Goal: Task Accomplishment & Management: Use online tool/utility

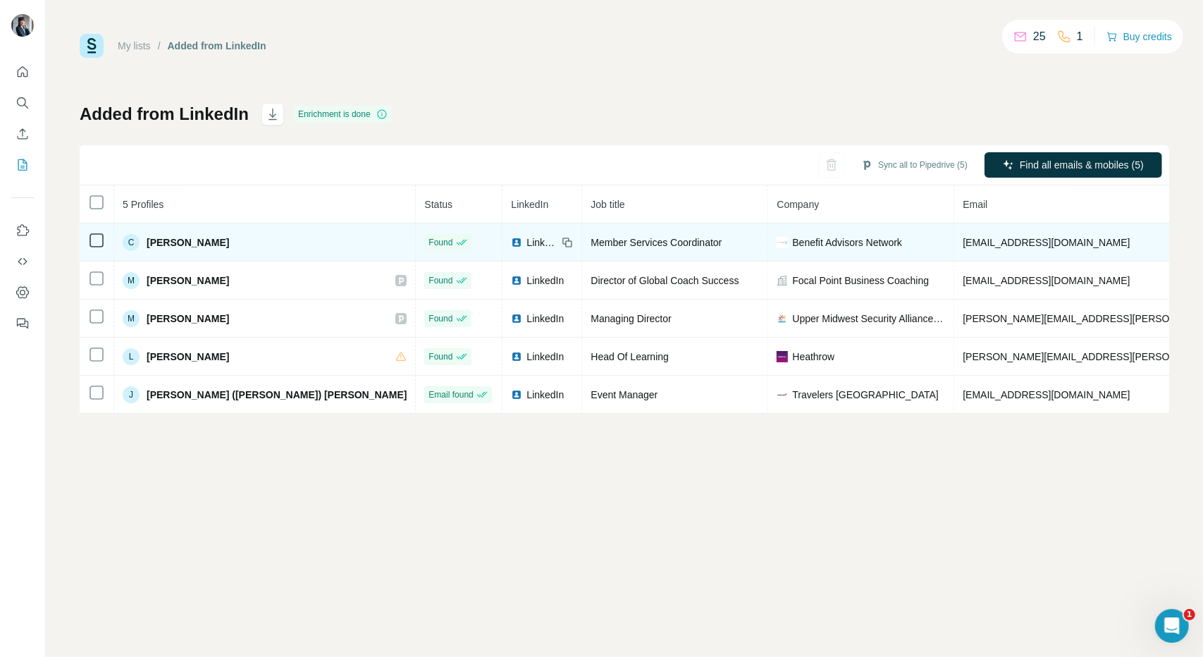
click at [590, 244] on span "Member Services Coordinator" at bounding box center [655, 242] width 131 height 11
click at [179, 246] on span "[PERSON_NAME]" at bounding box center [188, 242] width 82 height 14
click at [962, 242] on span "[EMAIL_ADDRESS][DOMAIN_NAME]" at bounding box center [1045, 242] width 167 height 11
click at [962, 240] on span "[EMAIL_ADDRESS][DOMAIN_NAME]" at bounding box center [1045, 242] width 167 height 11
drag, startPoint x: 1052, startPoint y: 237, endPoint x: 1014, endPoint y: 232, distance: 38.5
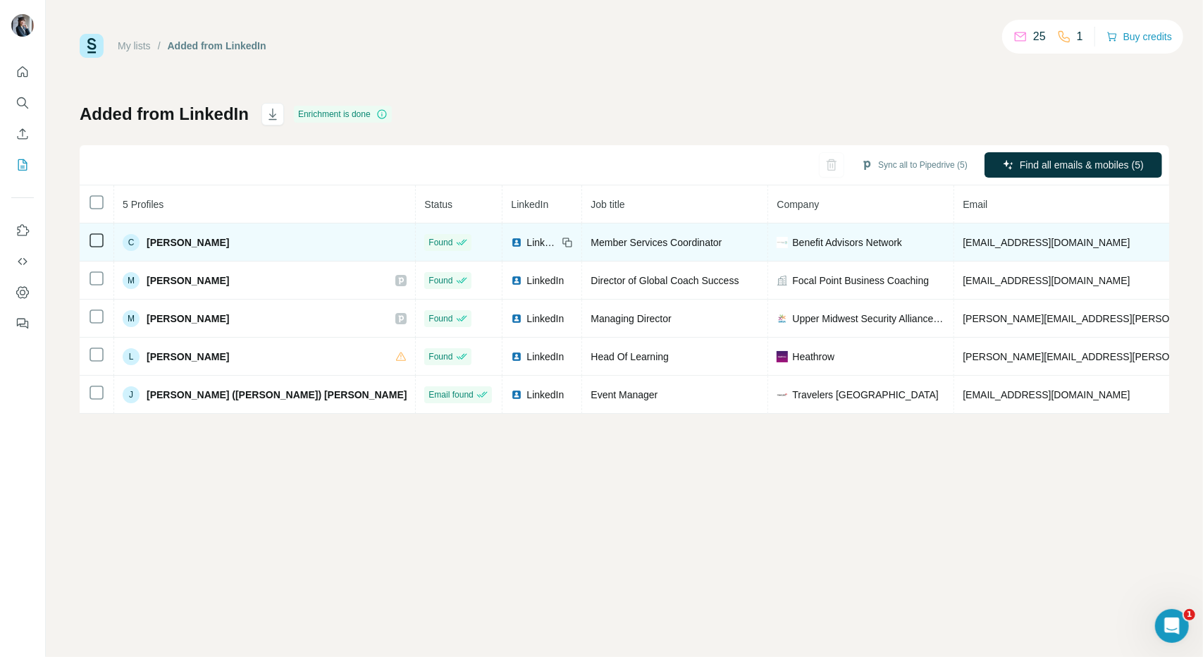
click at [1003, 235] on tr "C [PERSON_NAME] Found LinkedIn Member Services Coordinator Benefit Advisors Net…" at bounding box center [879, 242] width 1599 height 38
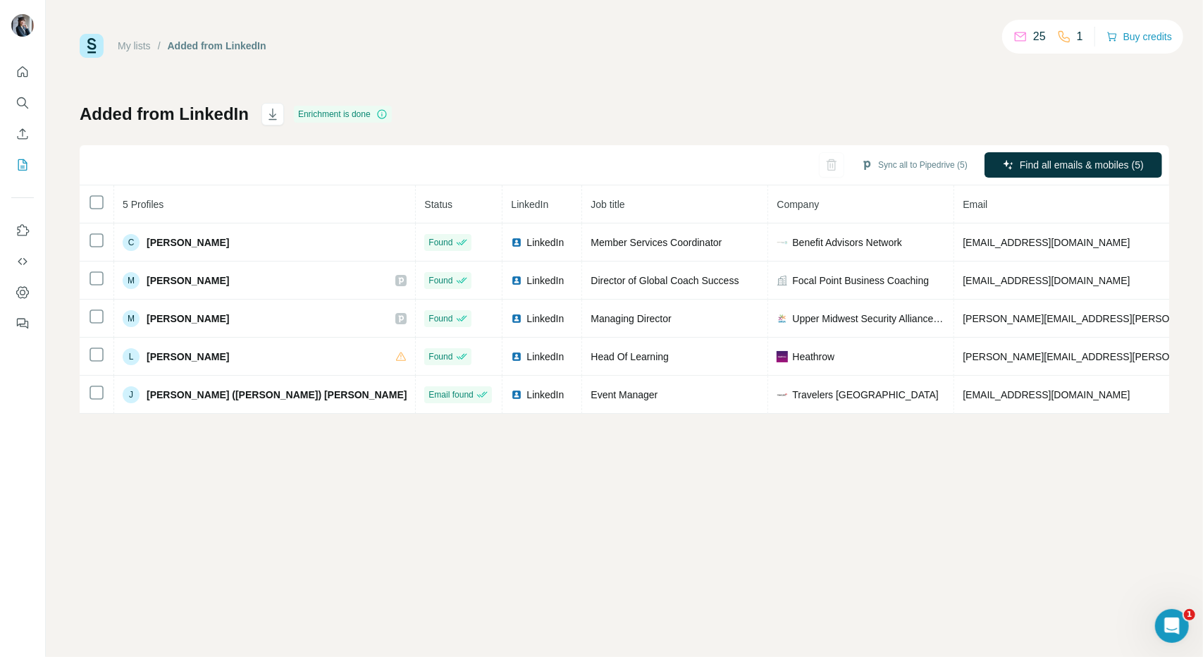
click at [576, 182] on div "Sync all to Pipedrive (5) Find all emails & mobiles (5)" at bounding box center [624, 165] width 1089 height 40
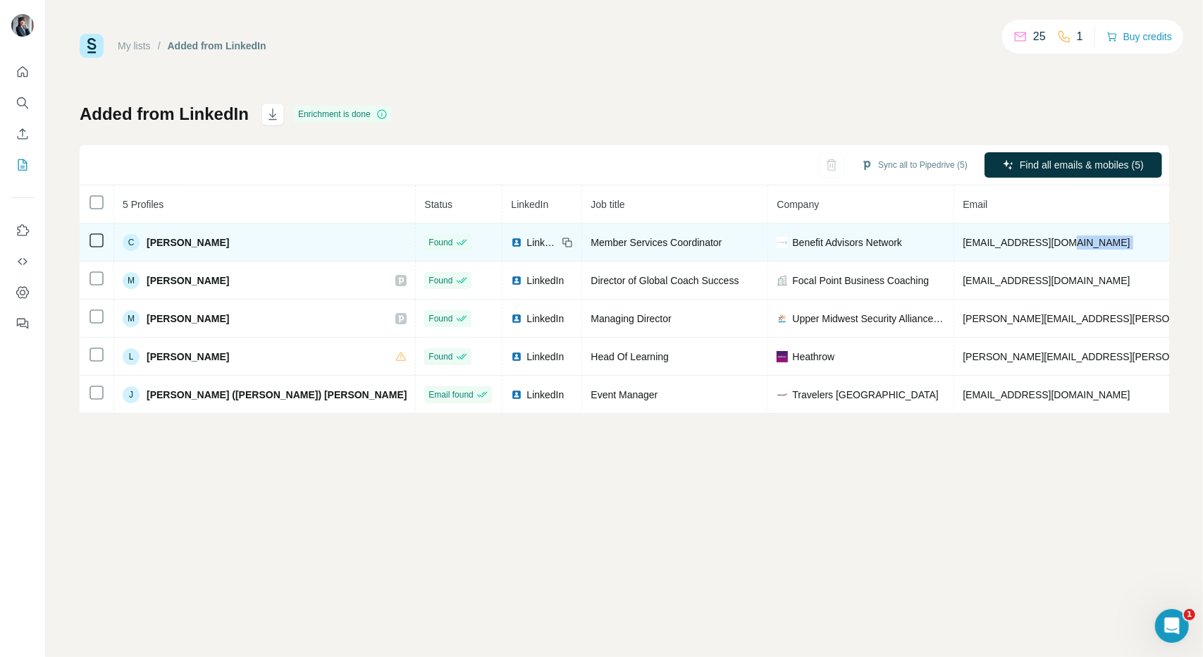
drag, startPoint x: 1149, startPoint y: 243, endPoint x: 914, endPoint y: 252, distance: 234.8
click at [914, 252] on tr "C [PERSON_NAME] Found LinkedIn Member Services Coordinator Benefit Advisors Net…" at bounding box center [879, 242] width 1599 height 38
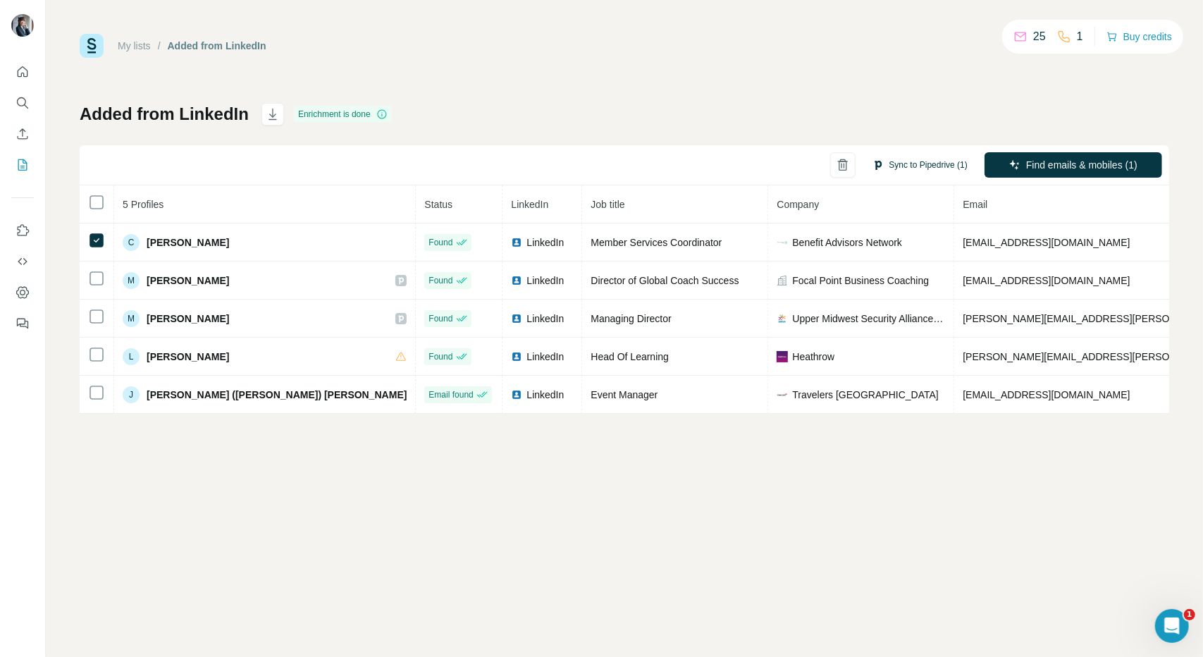
click at [897, 160] on button "Sync to Pipedrive (1)" at bounding box center [919, 164] width 115 height 21
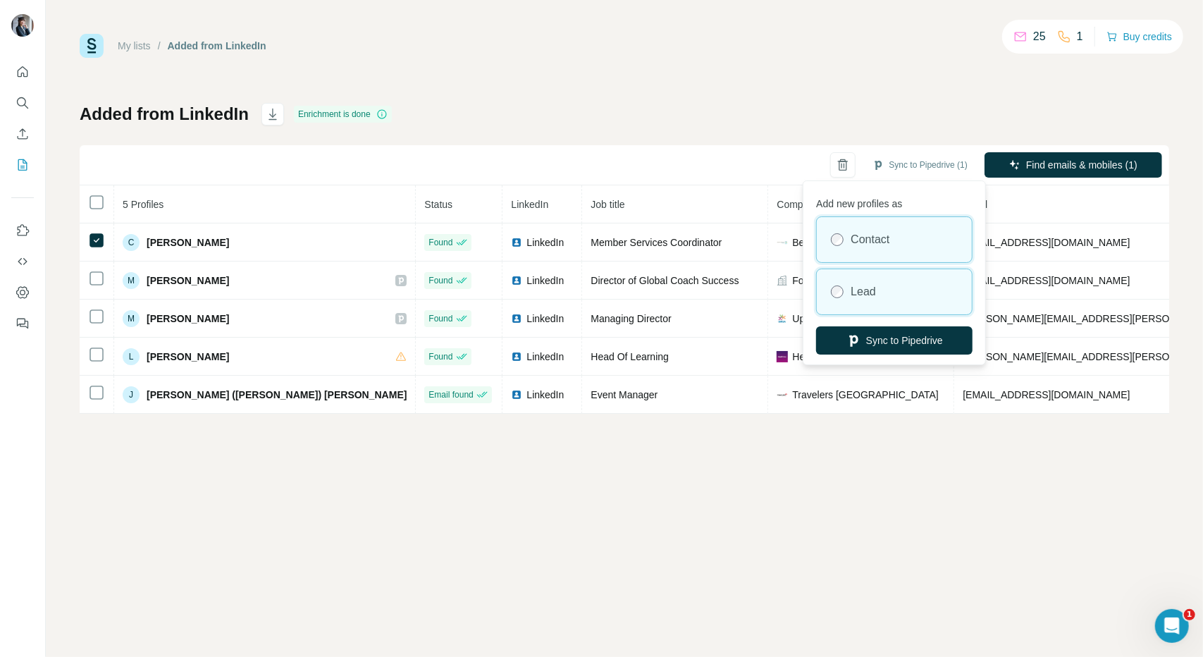
click at [909, 282] on div "Lead" at bounding box center [893, 291] width 155 height 45
click at [889, 242] on label "Contact" at bounding box center [869, 239] width 39 height 17
click at [898, 282] on div "Lead" at bounding box center [893, 291] width 155 height 45
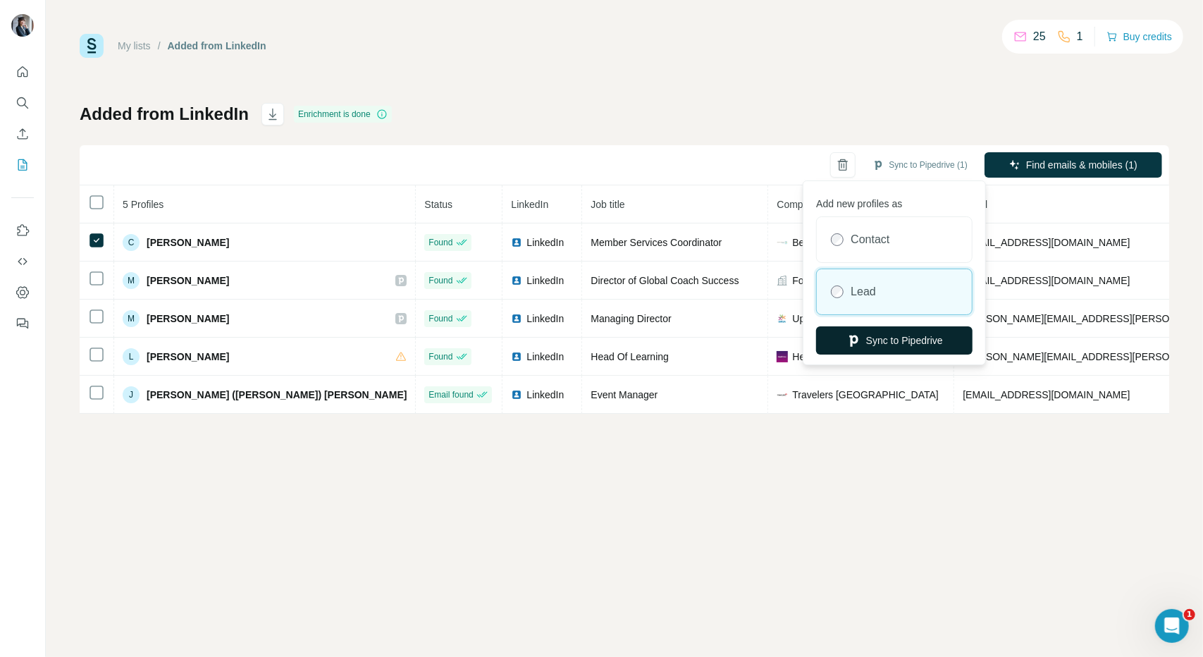
click at [895, 345] on button "Sync to Pipedrive" at bounding box center [894, 340] width 156 height 28
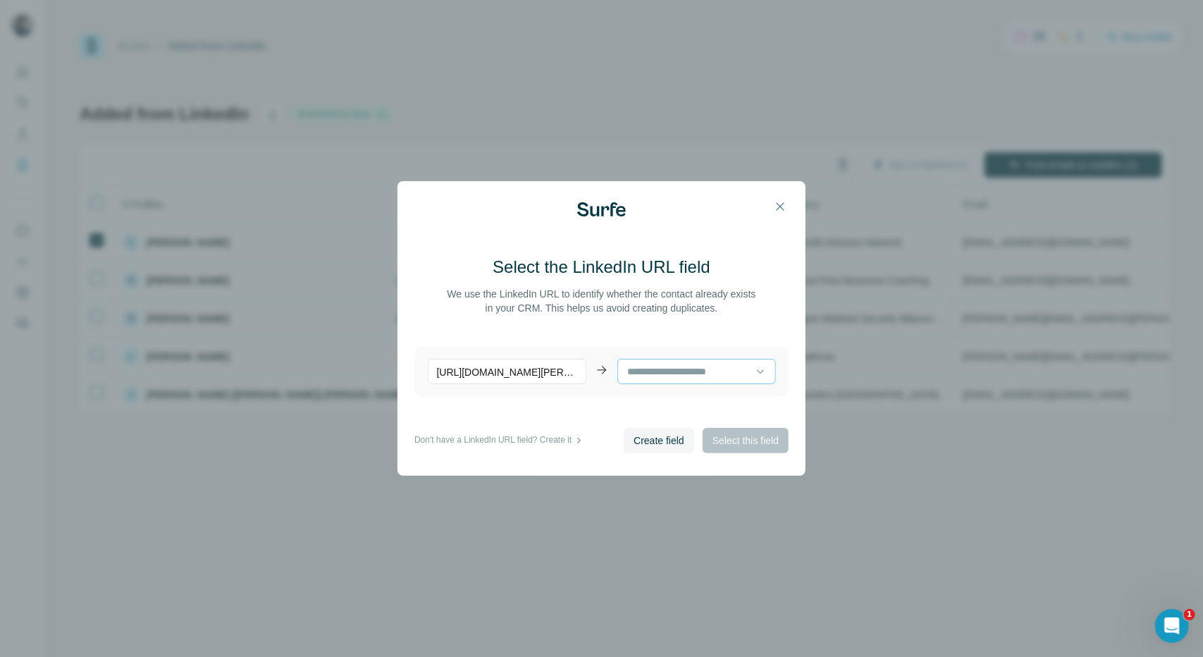
click at [737, 369] on input at bounding box center [690, 371] width 129 height 15
click at [737, 368] on input at bounding box center [690, 371] width 129 height 15
click at [762, 447] on div "Create field Select this field" at bounding box center [705, 440] width 165 height 25
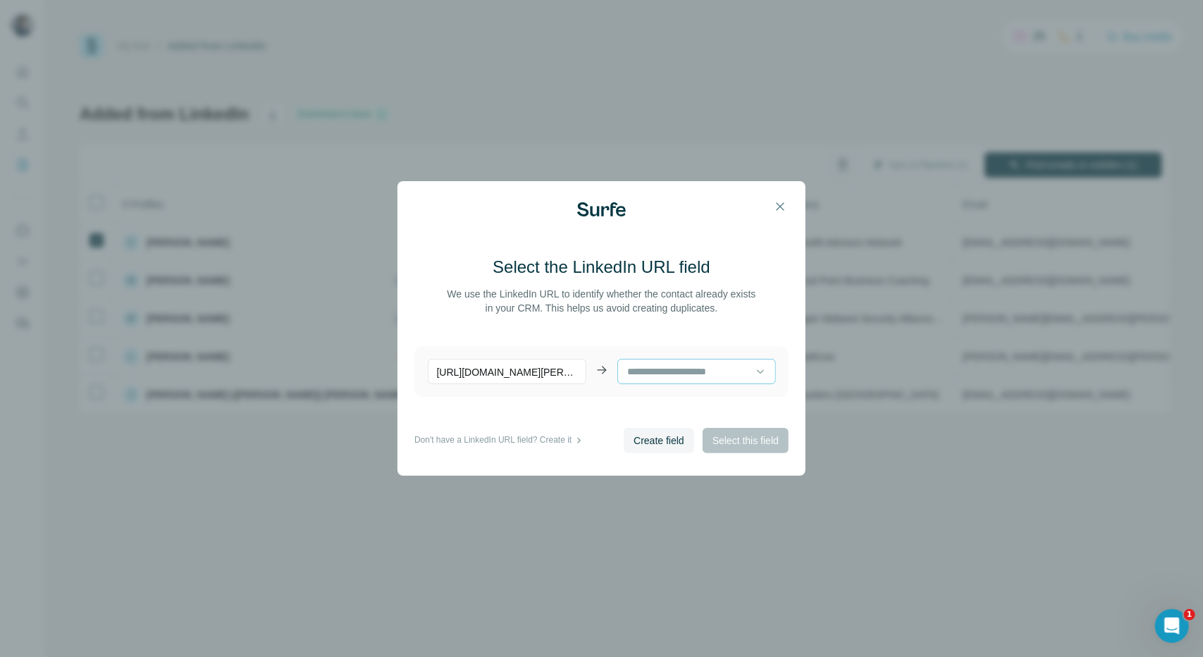
click at [645, 368] on input at bounding box center [690, 371] width 129 height 15
click at [550, 370] on p "[URL][DOMAIN_NAME][PERSON_NAME]" at bounding box center [507, 371] width 159 height 25
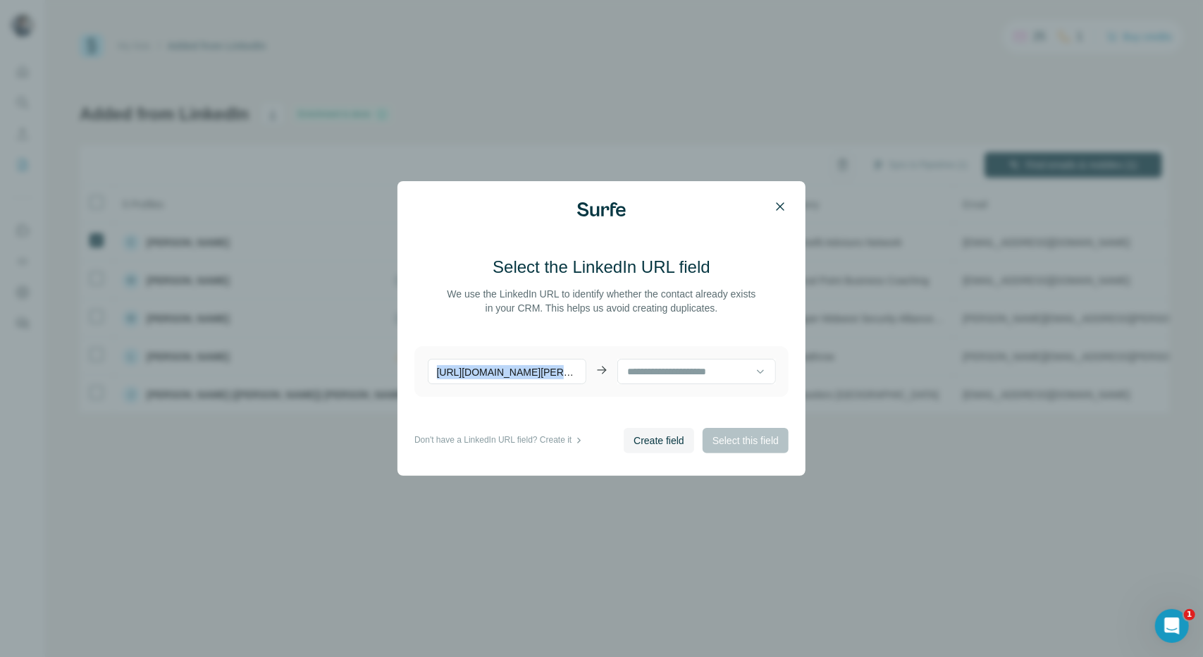
click at [782, 205] on icon "button" at bounding box center [780, 206] width 14 height 14
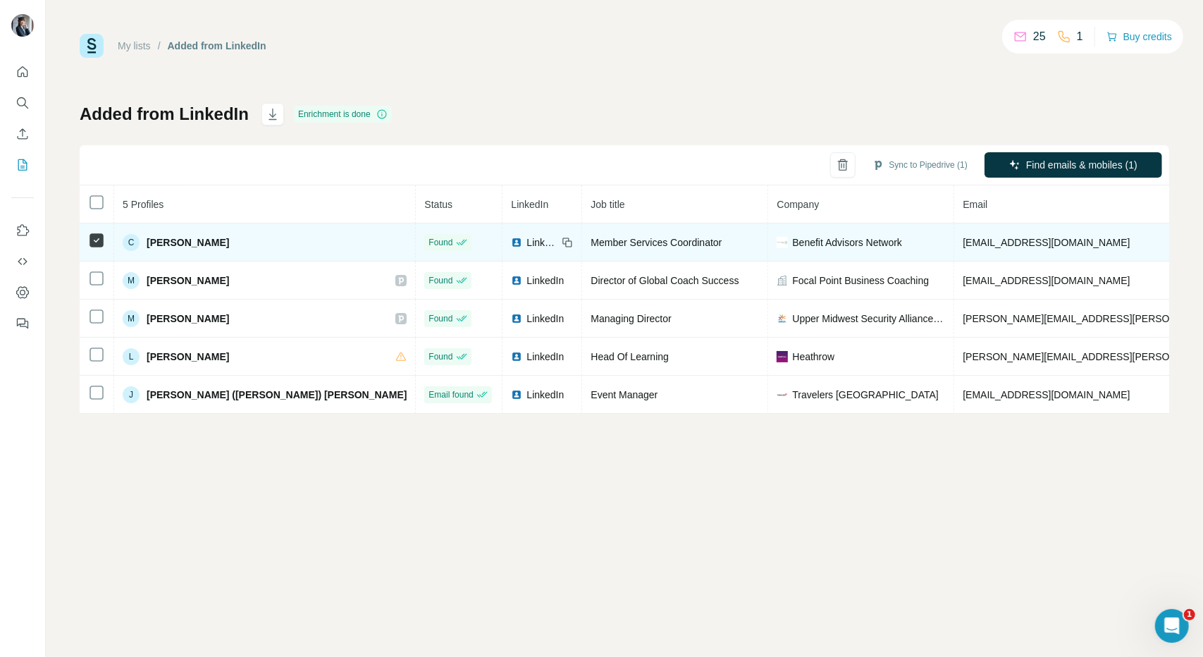
click at [561, 240] on icon at bounding box center [566, 242] width 11 height 11
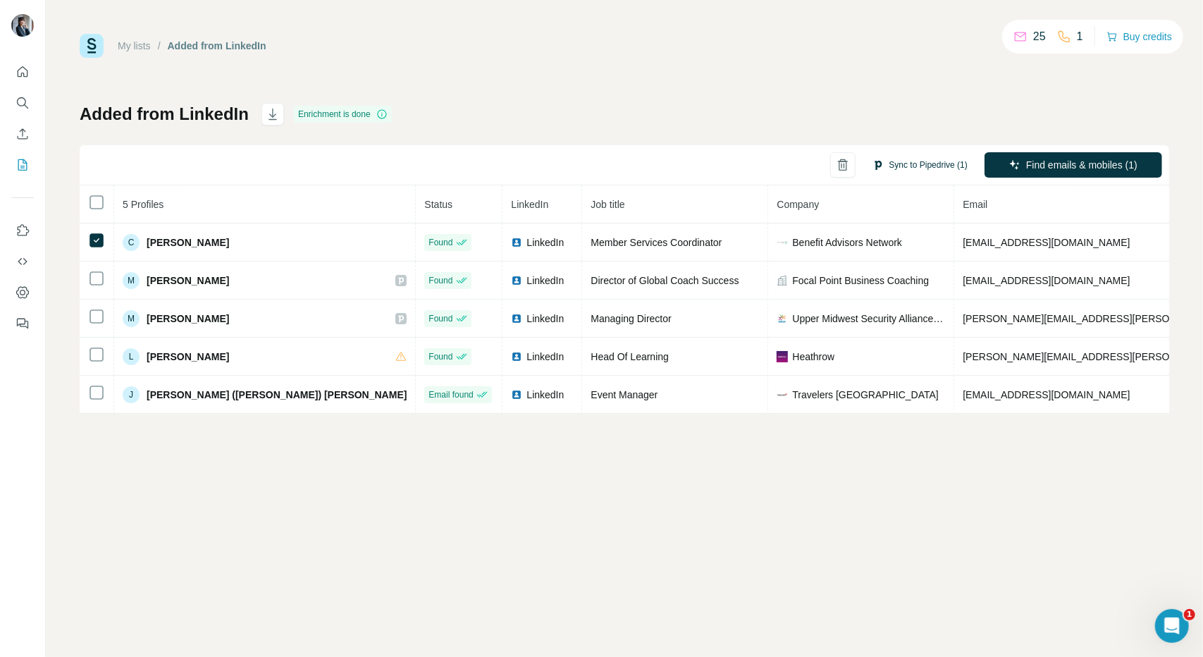
click at [912, 168] on button "Sync to Pipedrive (1)" at bounding box center [919, 164] width 115 height 21
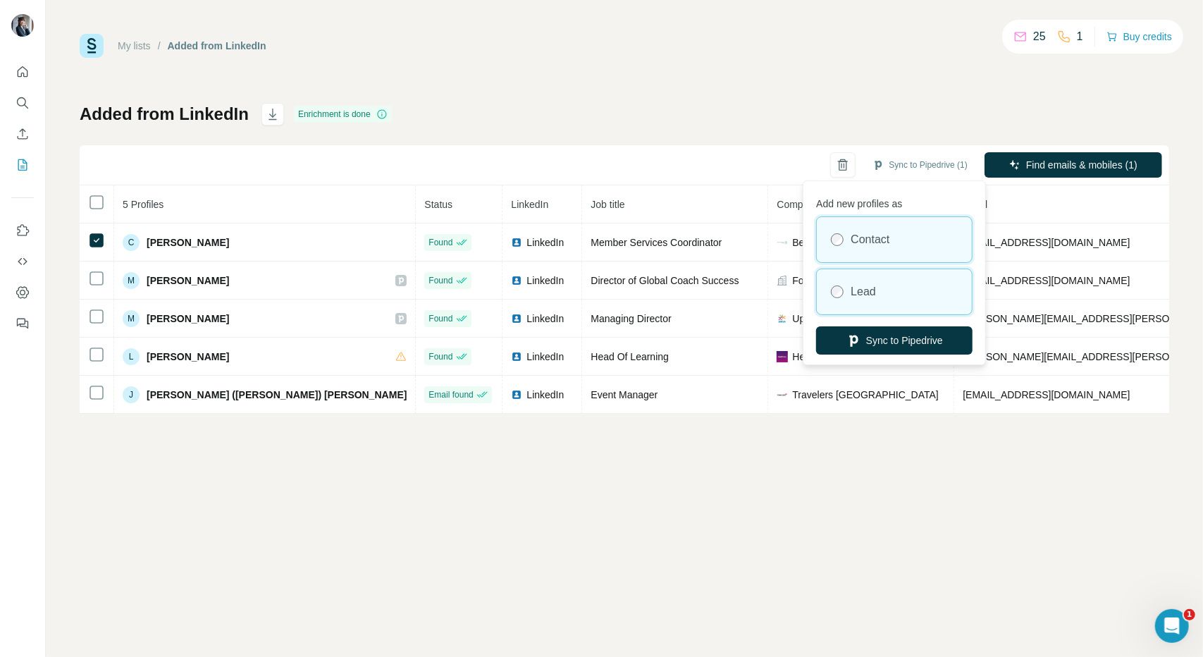
click at [869, 299] on label "Lead" at bounding box center [862, 291] width 25 height 17
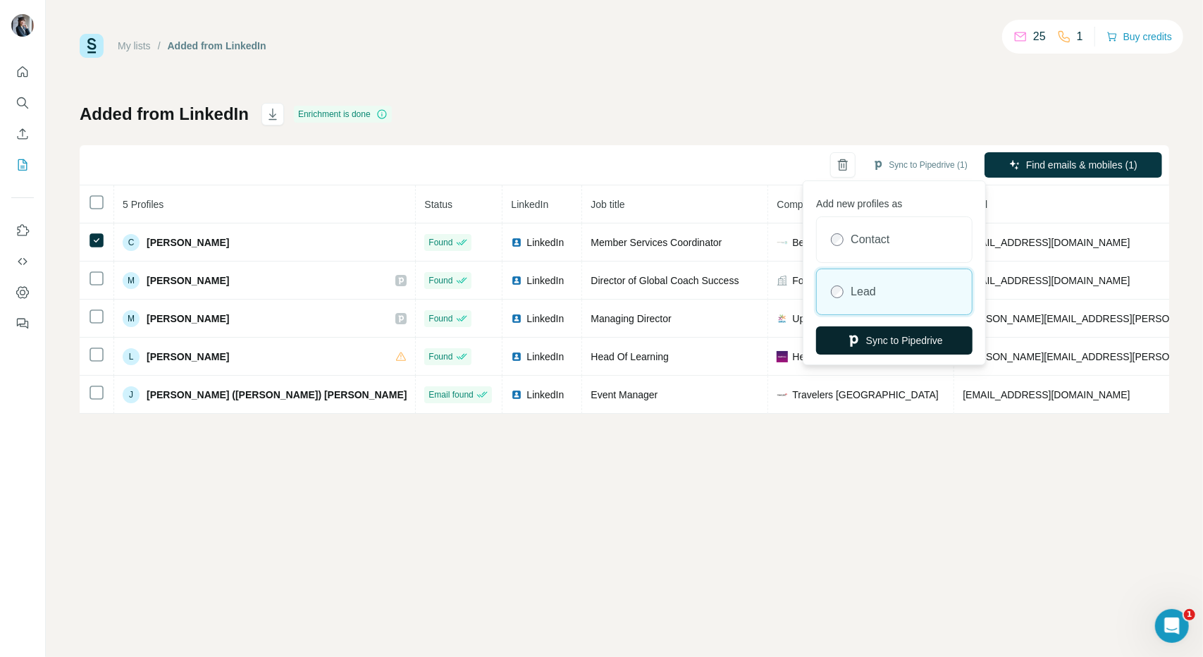
click at [880, 338] on button "Sync to Pipedrive" at bounding box center [894, 340] width 156 height 28
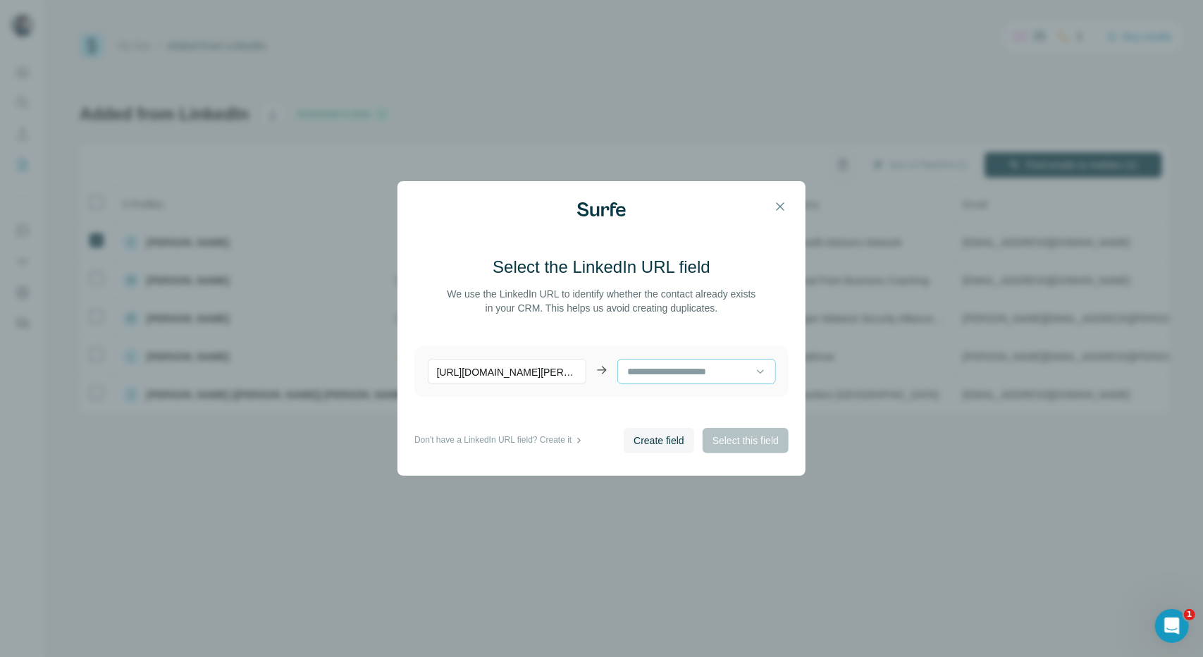
click at [708, 366] on input at bounding box center [690, 371] width 129 height 15
paste input "**********"
type input "**********"
click at [696, 338] on main "Select the LinkedIn URL field We use the LinkedIn URL to identify whether the c…" at bounding box center [601, 342] width 374 height 172
click at [686, 378] on input at bounding box center [686, 371] width 120 height 15
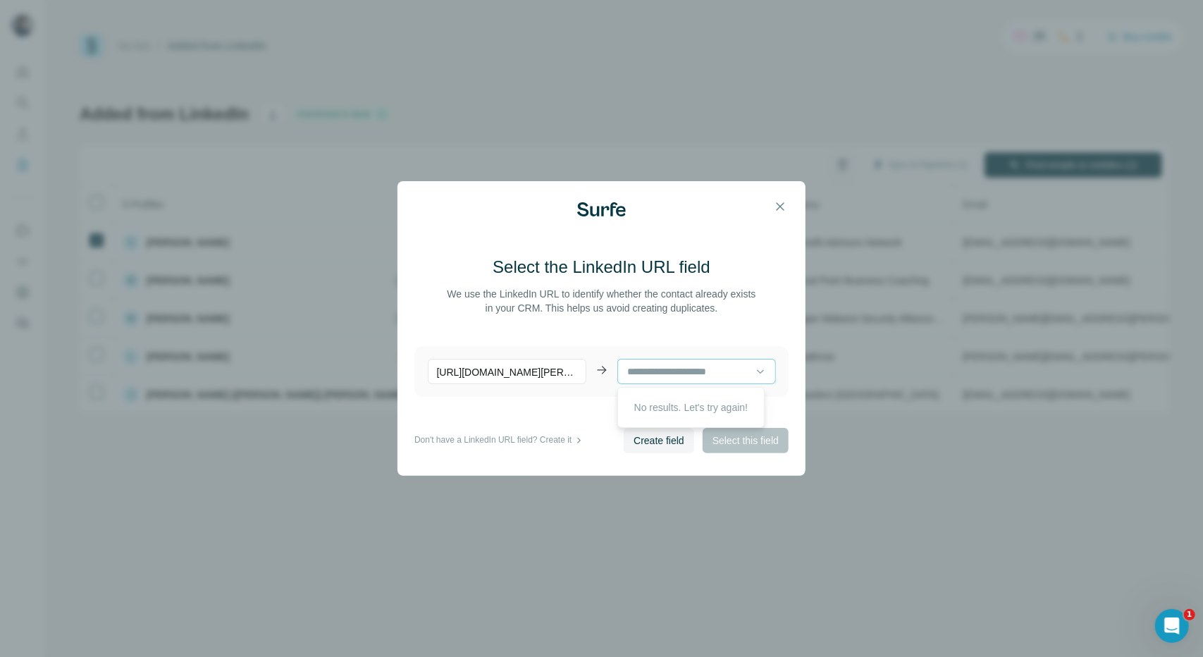
paste input "**********"
type input "**********"
click at [683, 323] on main "Select the LinkedIn URL field We use the LinkedIn URL to identify whether the c…" at bounding box center [601, 342] width 374 height 172
click at [660, 437] on span "Create field" at bounding box center [658, 440] width 51 height 14
click at [667, 370] on input at bounding box center [686, 371] width 120 height 15
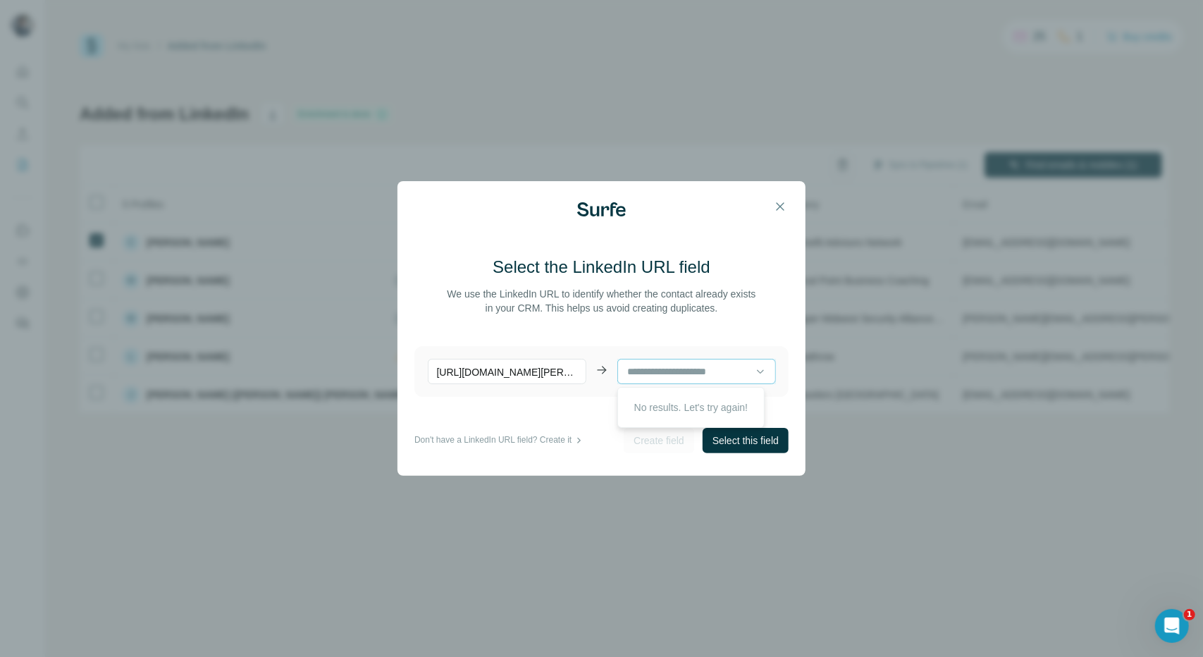
click at [667, 370] on input at bounding box center [686, 371] width 120 height 15
click at [785, 208] on icon "button" at bounding box center [780, 206] width 14 height 14
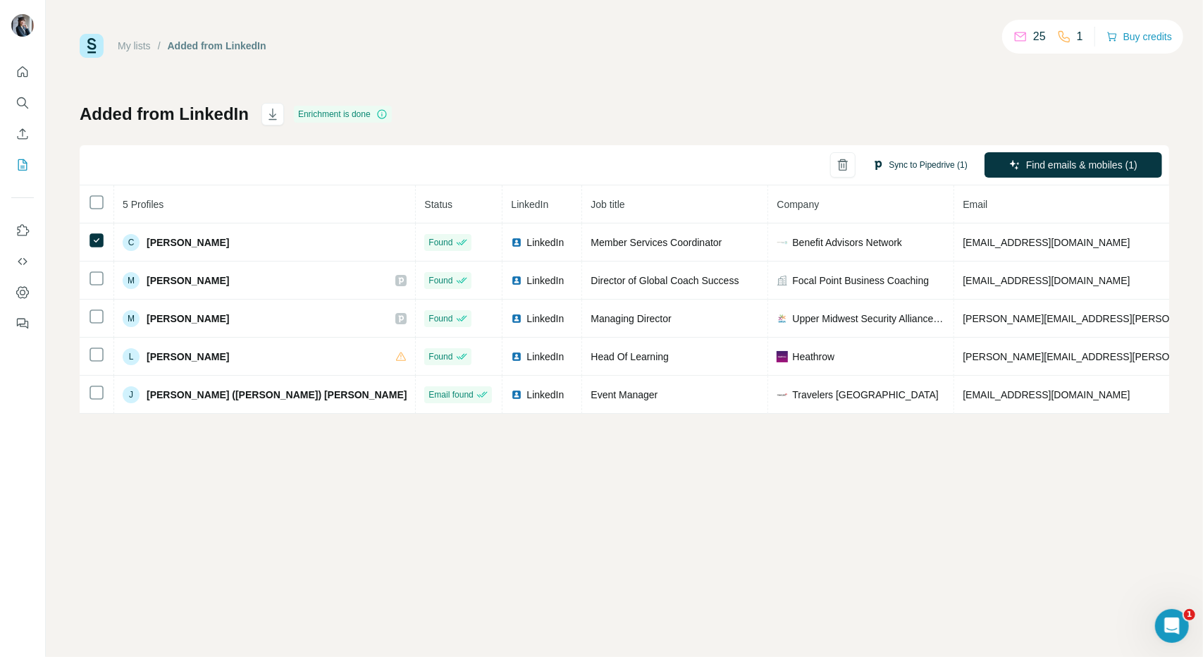
click at [923, 161] on button "Sync to Pipedrive (1)" at bounding box center [919, 164] width 115 height 21
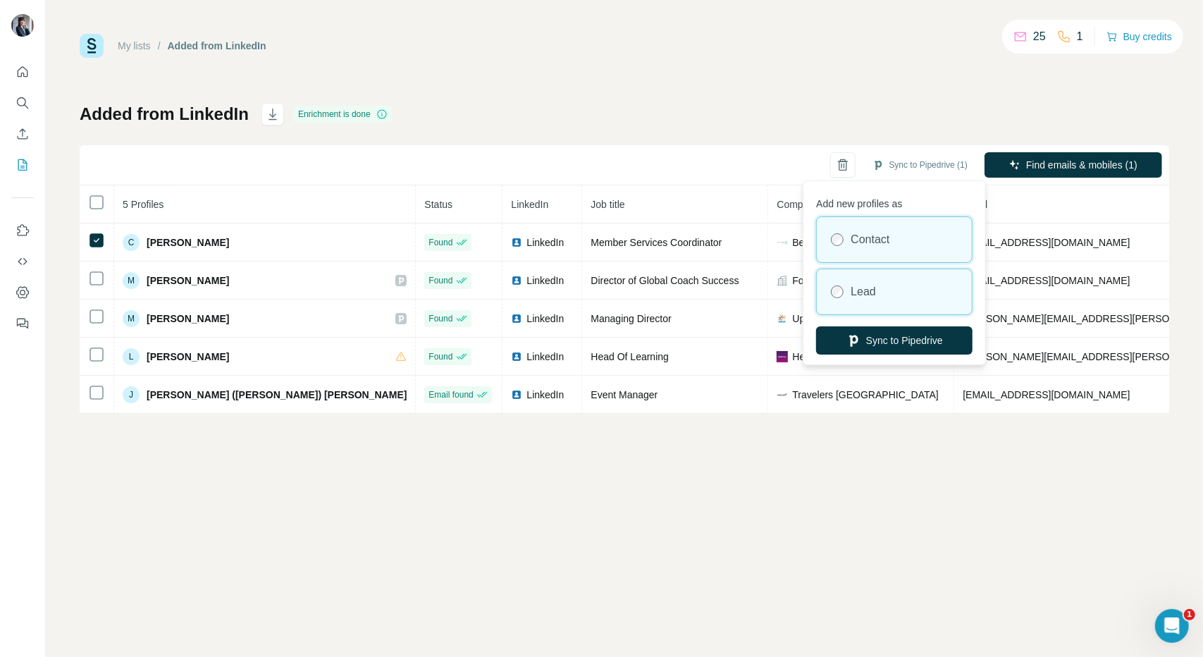
click at [876, 284] on div "Lead" at bounding box center [893, 291] width 155 height 45
click at [883, 245] on label "Contact" at bounding box center [869, 239] width 39 height 17
click at [879, 294] on div "Lead" at bounding box center [893, 291] width 155 height 45
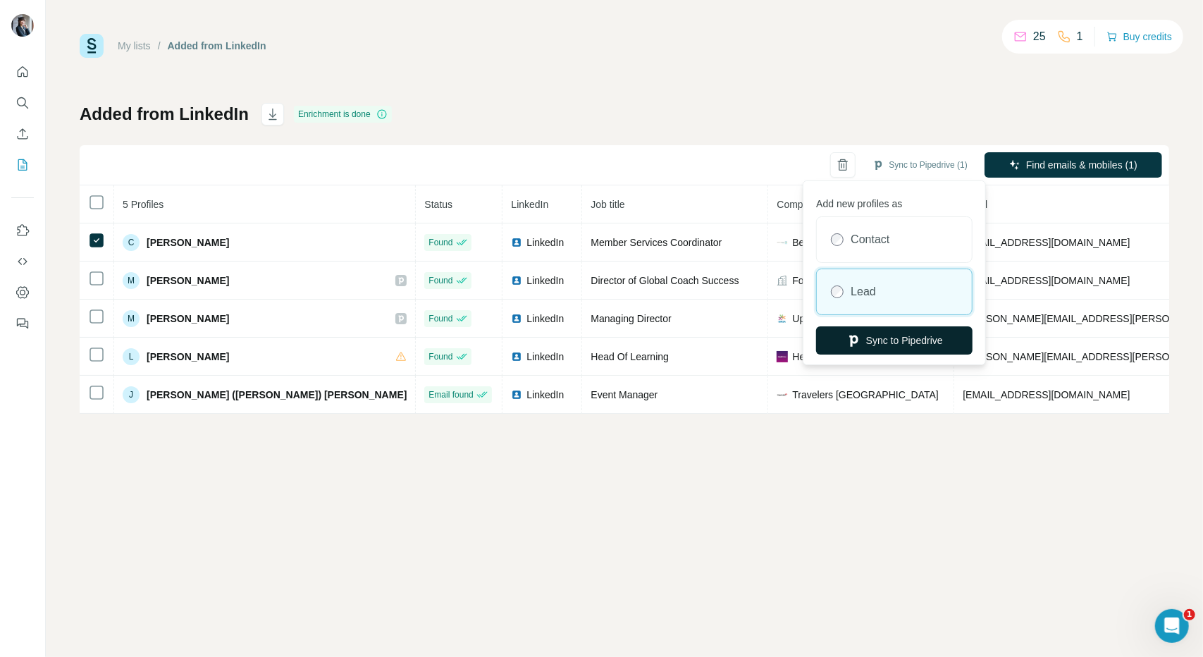
click at [894, 331] on button "Sync to Pipedrive" at bounding box center [894, 340] width 156 height 28
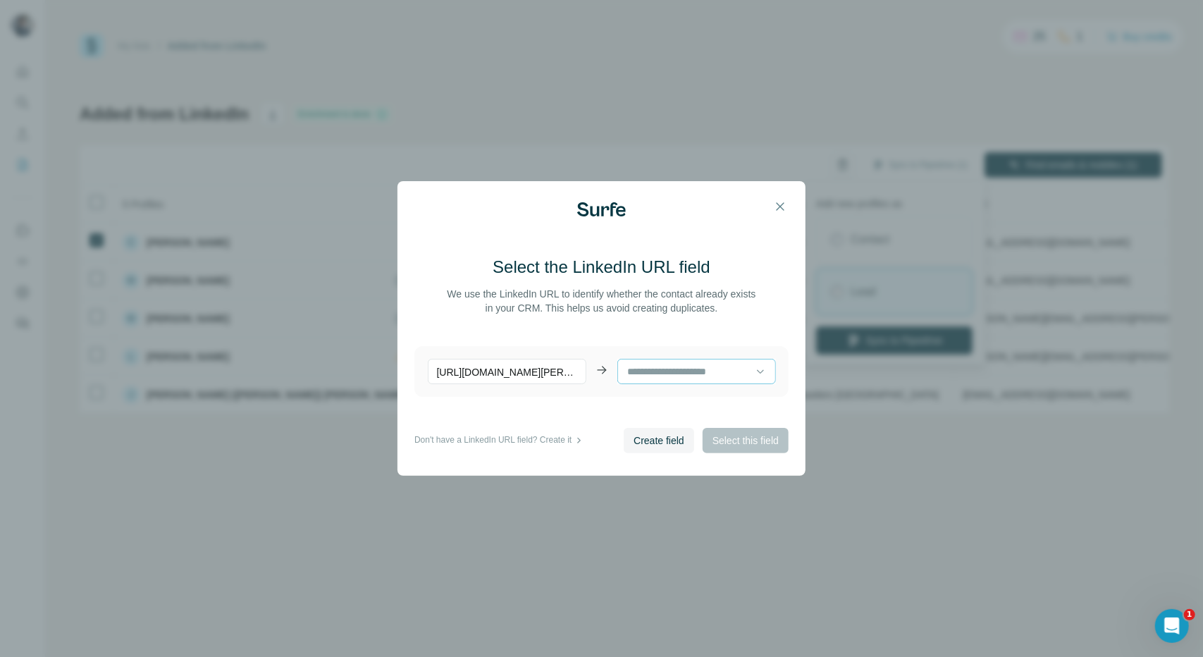
click at [724, 364] on input at bounding box center [690, 371] width 129 height 15
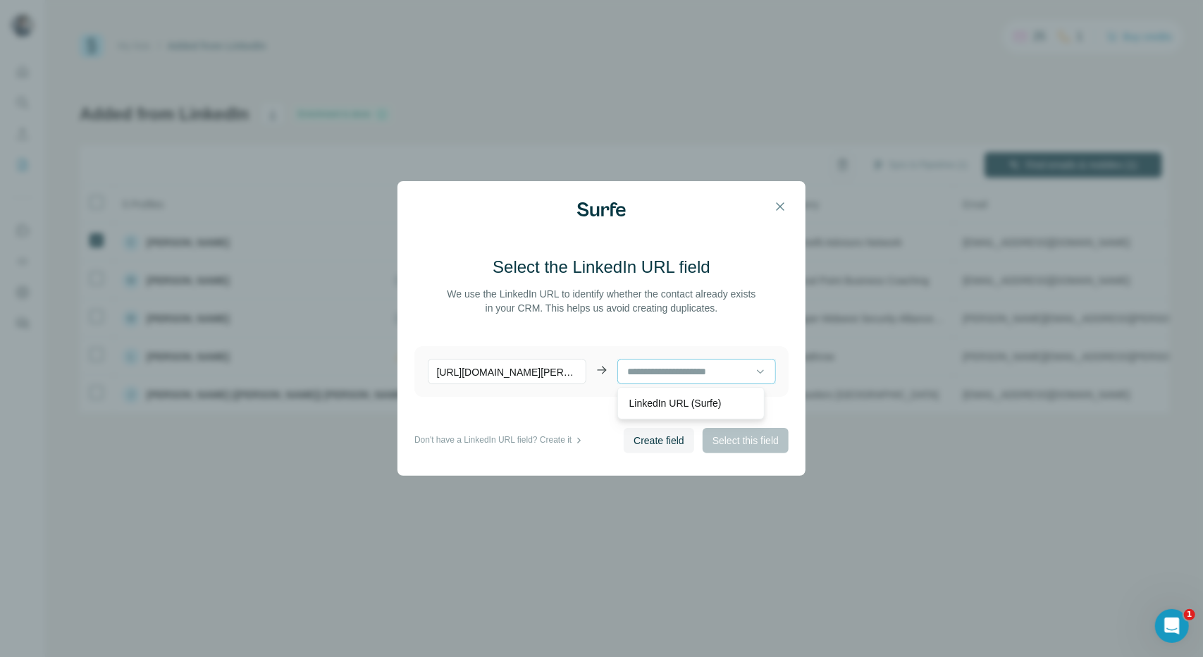
click at [724, 364] on input at bounding box center [690, 371] width 129 height 15
click at [681, 368] on input at bounding box center [690, 371] width 129 height 15
click at [671, 368] on input at bounding box center [690, 371] width 129 height 15
click at [792, 394] on div "Select the LinkedIn URL field We use the LinkedIn URL to identify whether the c…" at bounding box center [601, 328] width 408 height 295
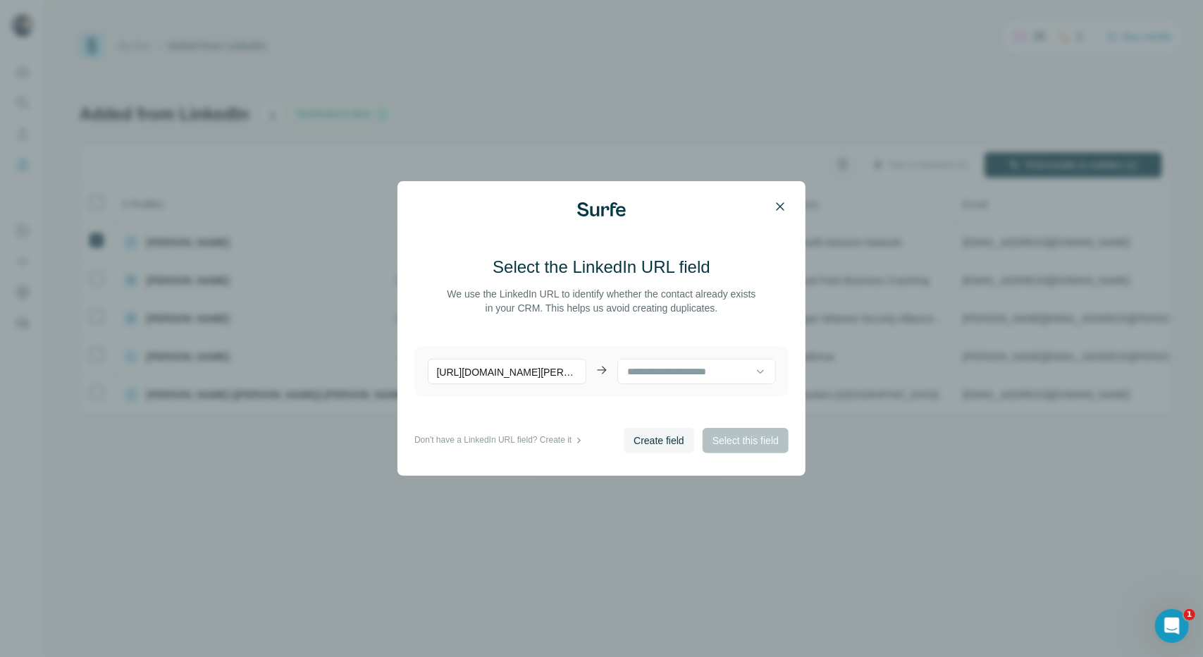
click at [783, 208] on icon "button" at bounding box center [780, 206] width 14 height 14
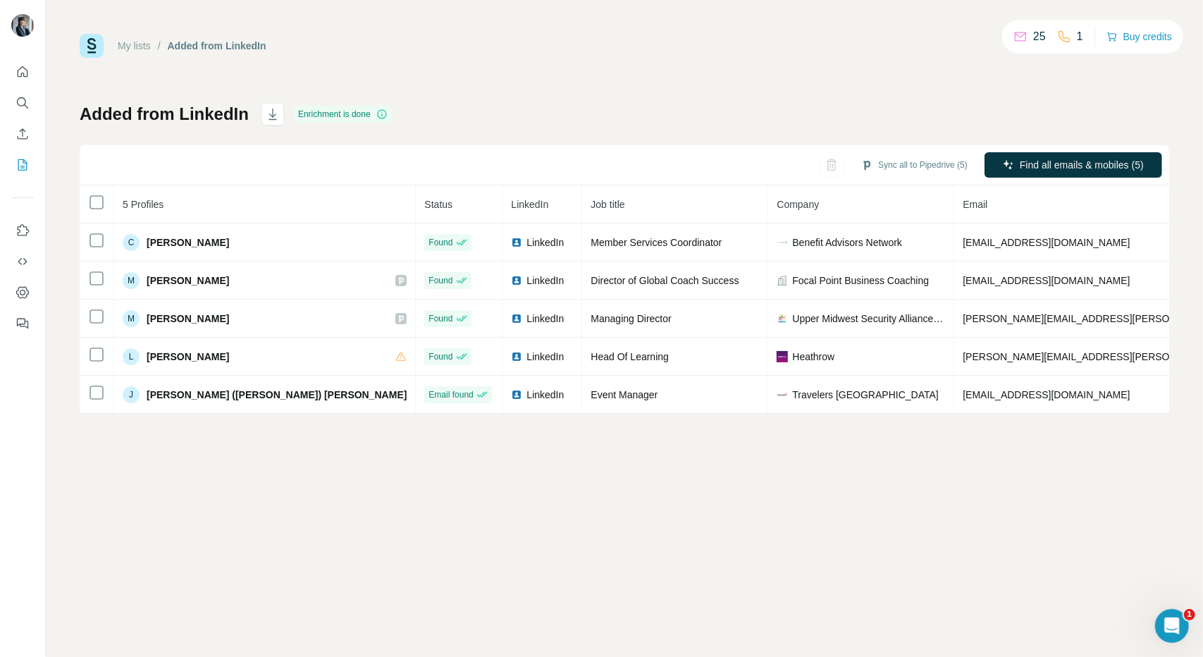
click at [503, 168] on div "Sync all to Pipedrive (5) Find all emails & mobiles (5)" at bounding box center [624, 165] width 1089 height 40
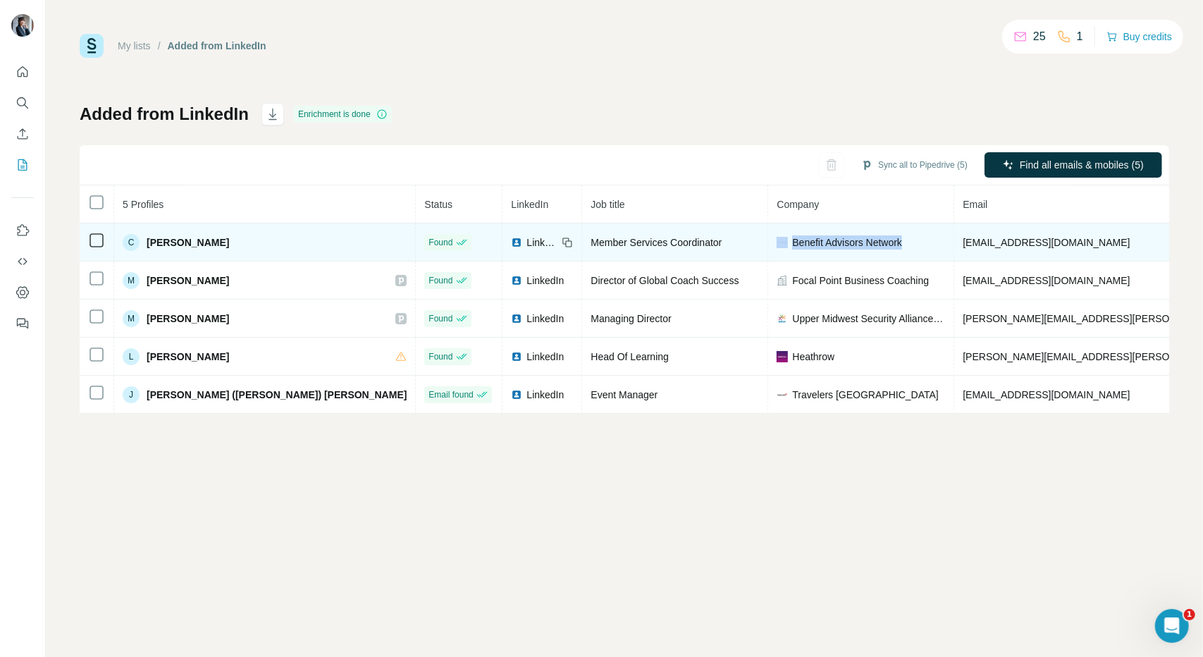
drag, startPoint x: 769, startPoint y: 239, endPoint x: 631, endPoint y: 241, distance: 138.1
click at [776, 241] on div "Benefit Advisors Network" at bounding box center [860, 242] width 168 height 14
click at [776, 239] on div "Benefit Advisors Network" at bounding box center [860, 242] width 168 height 14
drag, startPoint x: 772, startPoint y: 243, endPoint x: 647, endPoint y: 247, distance: 125.4
click at [776, 247] on div "Benefit Advisors Network" at bounding box center [860, 242] width 168 height 14
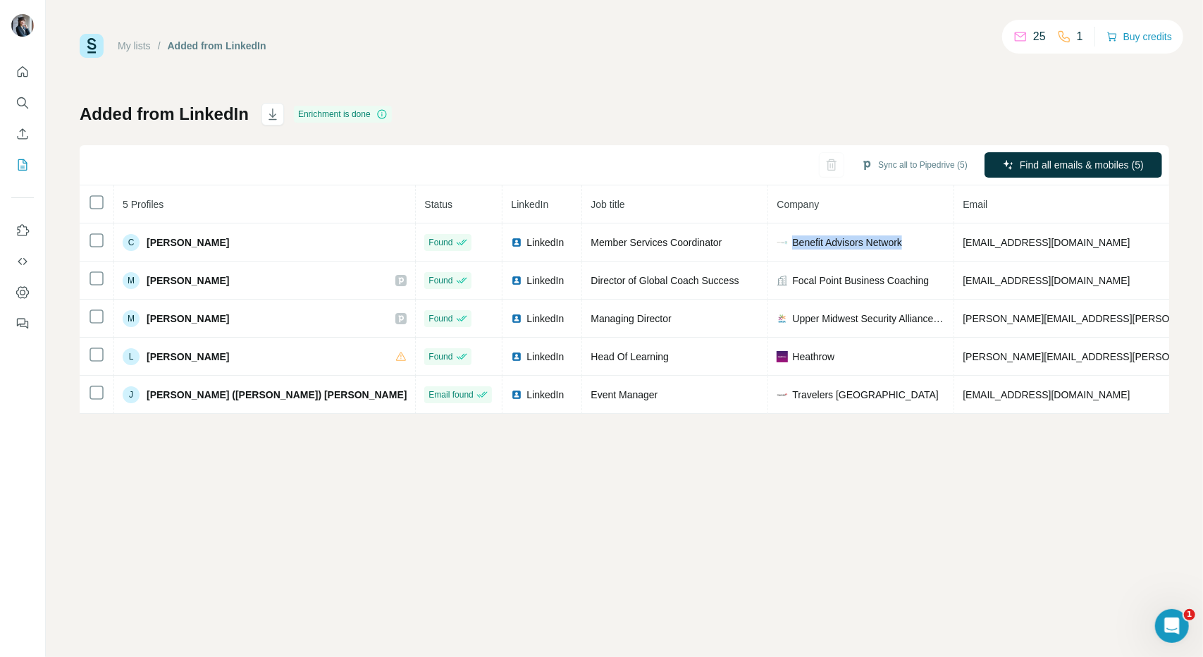
copy span "Benefit Advisors Network"
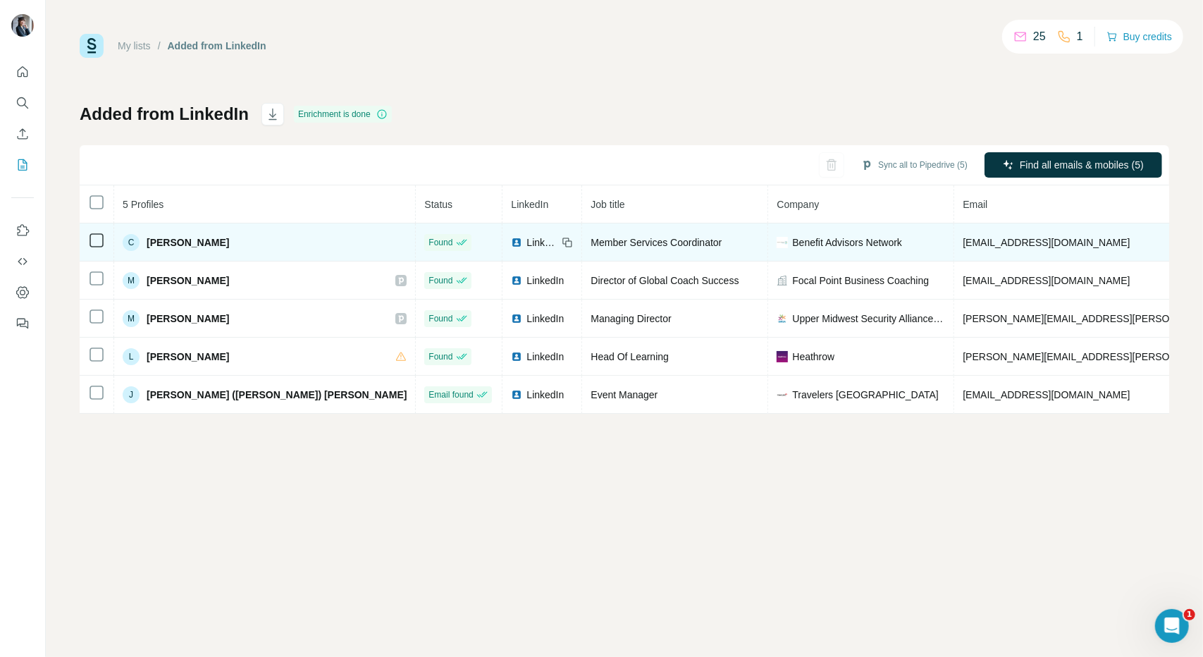
drag, startPoint x: 1020, startPoint y: 237, endPoint x: 1091, endPoint y: 236, distance: 71.2
copy span "[PHONE_NUMBER]"
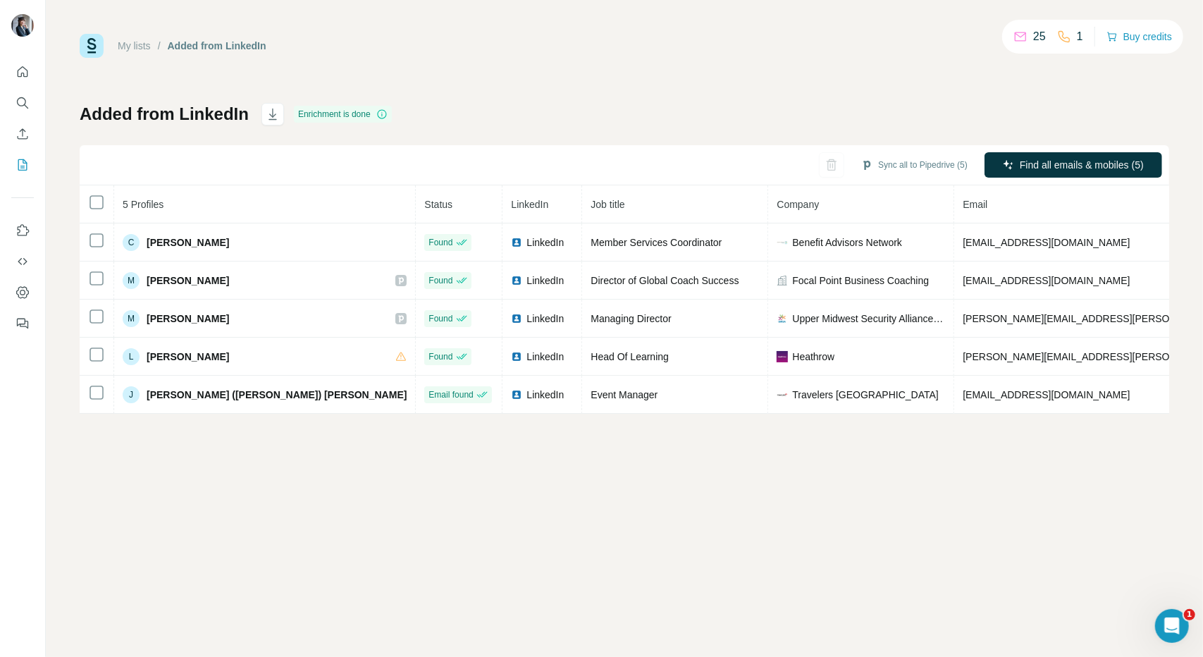
click at [597, 481] on div "My lists / Added from LinkedIn 25 1 Buy credits Added from LinkedIn Enrichment …" at bounding box center [624, 328] width 1157 height 657
click at [26, 74] on icon "Quick start" at bounding box center [22, 72] width 14 height 14
